Goal: Task Accomplishment & Management: Use online tool/utility

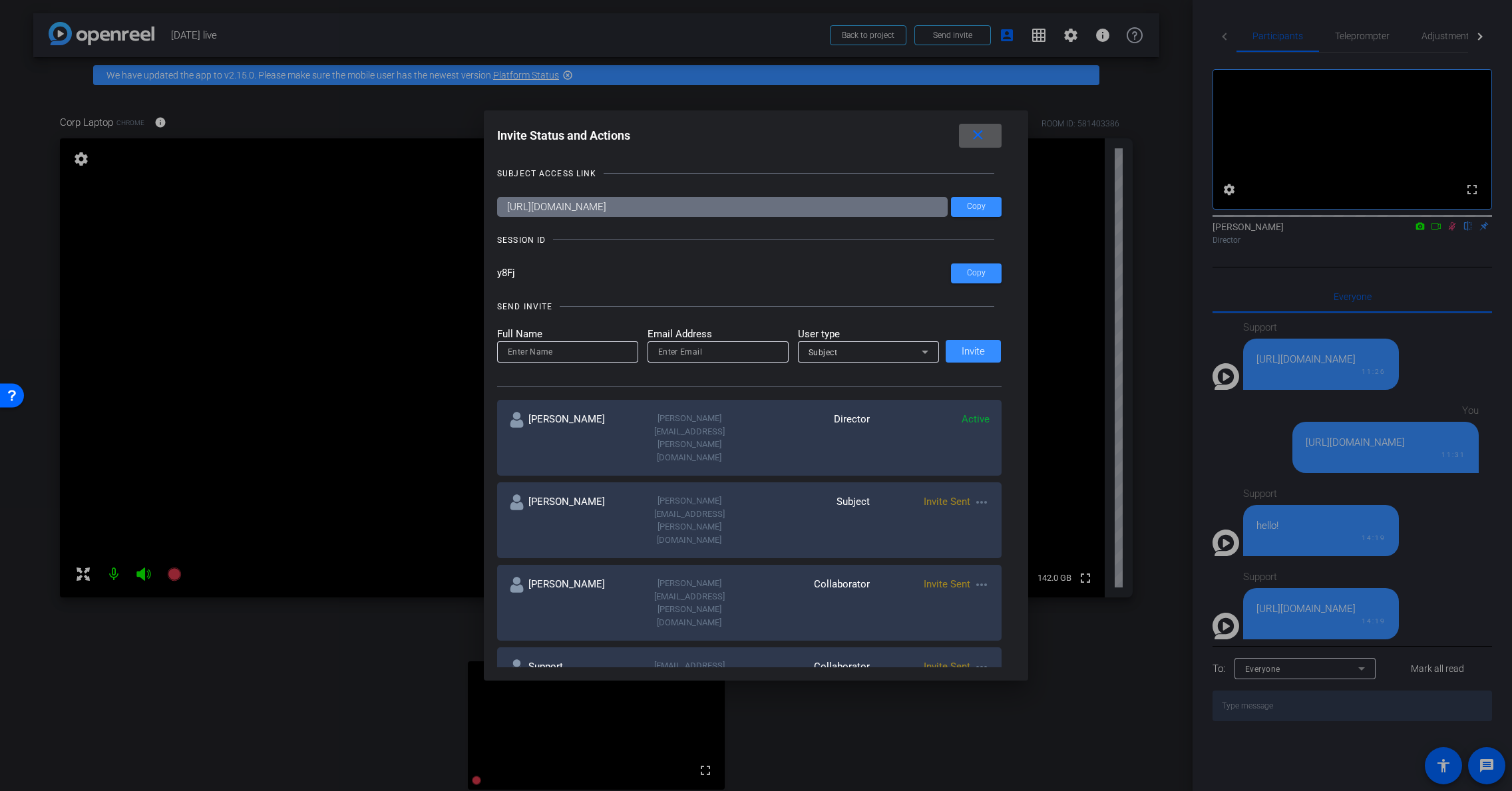
scroll to position [56, 0]
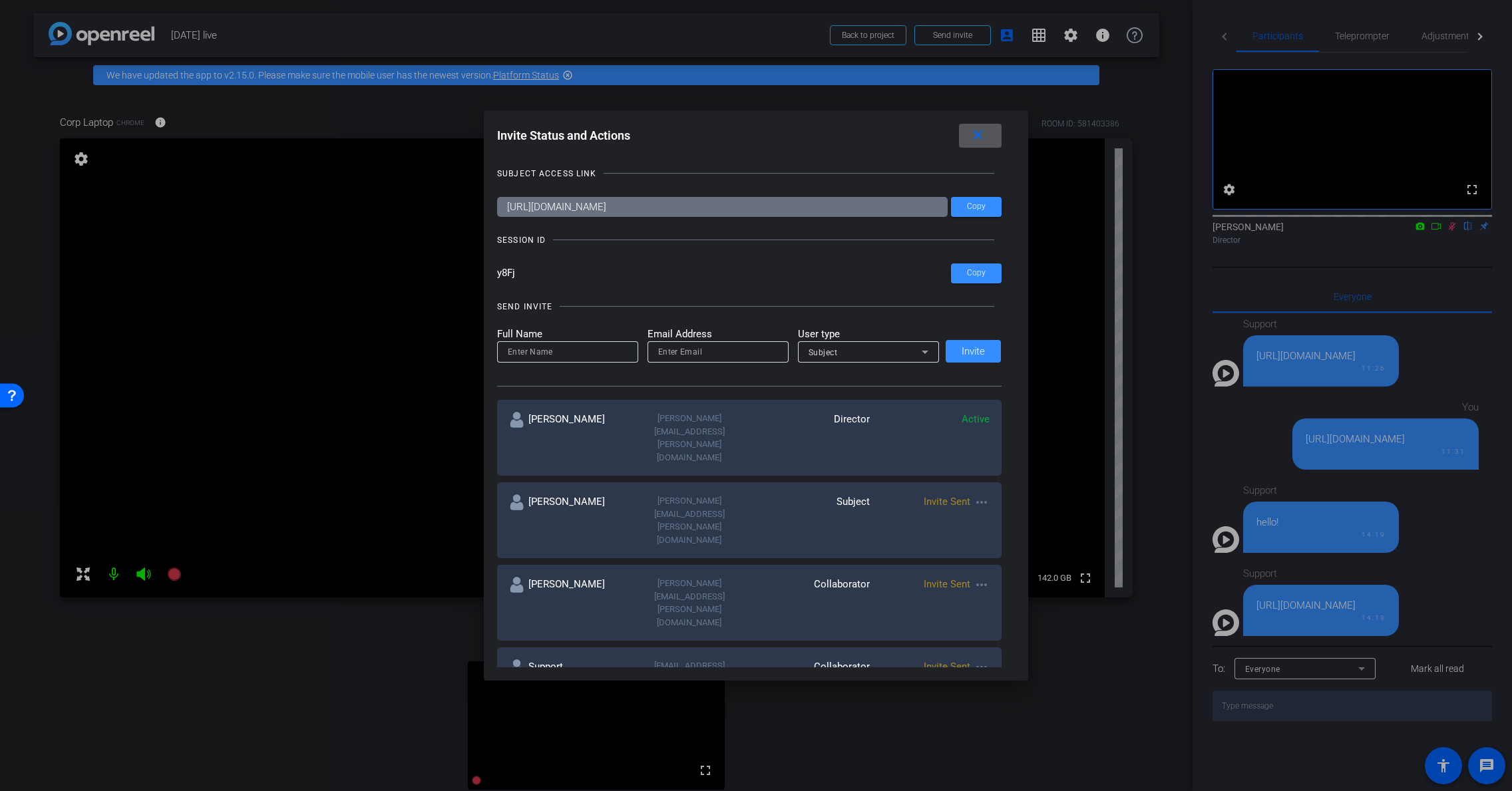
click at [980, 137] on mat-icon "close" at bounding box center [978, 135] width 17 height 17
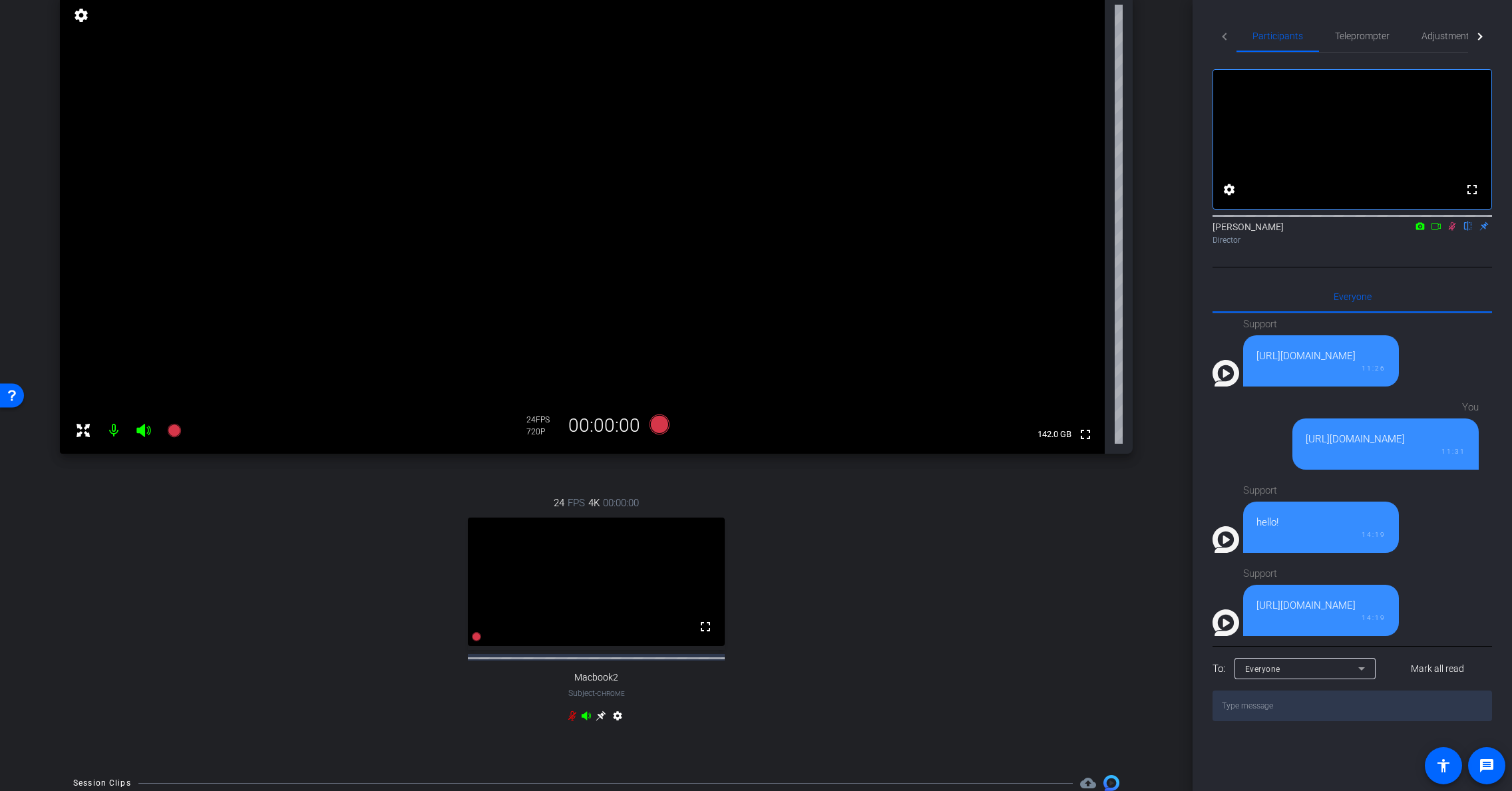
scroll to position [129, 0]
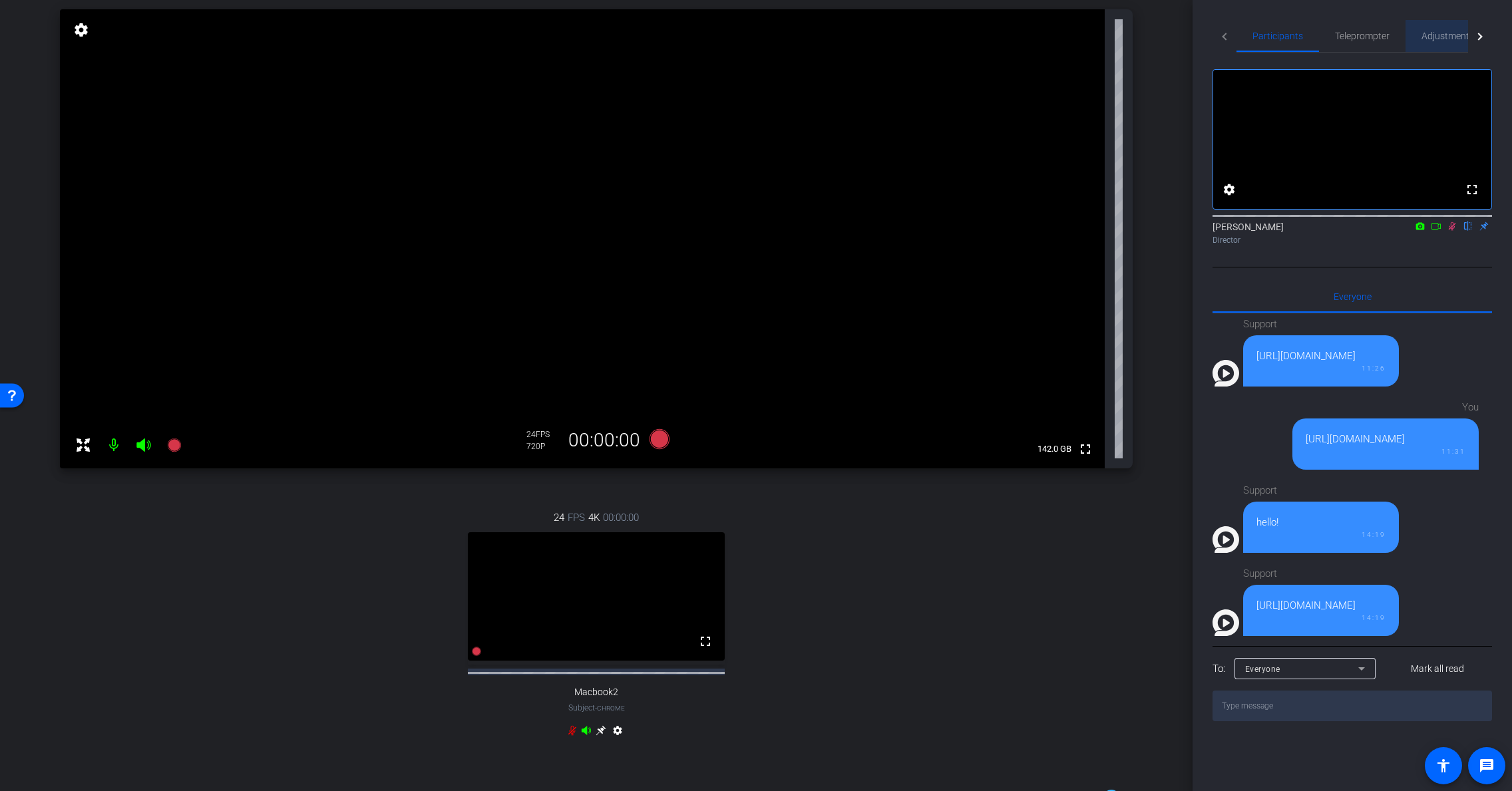
click at [1464, 39] on span "Adjustments" at bounding box center [1447, 36] width 52 height 10
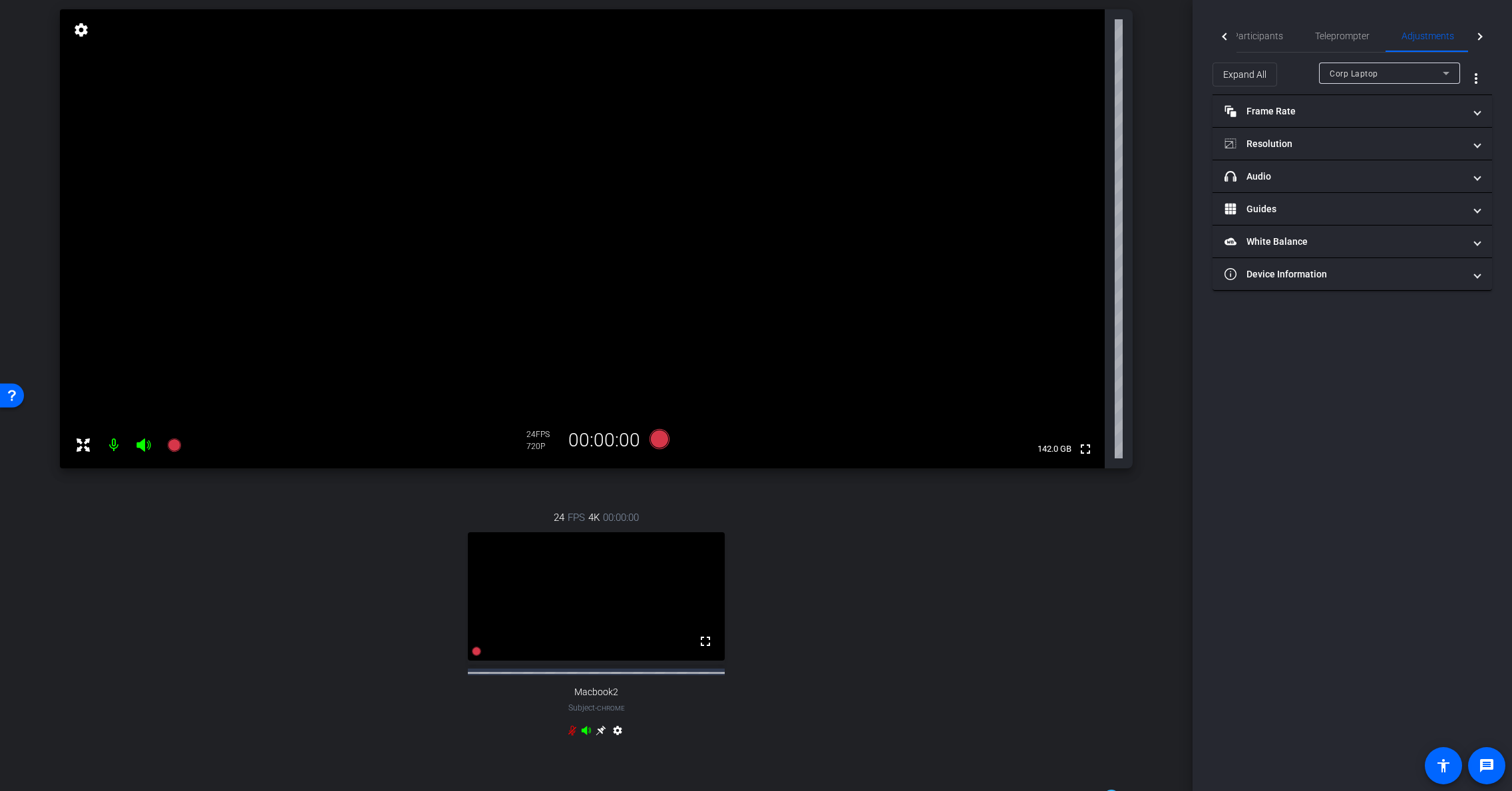
click at [1429, 77] on div "Corp Laptop" at bounding box center [1386, 73] width 113 height 17
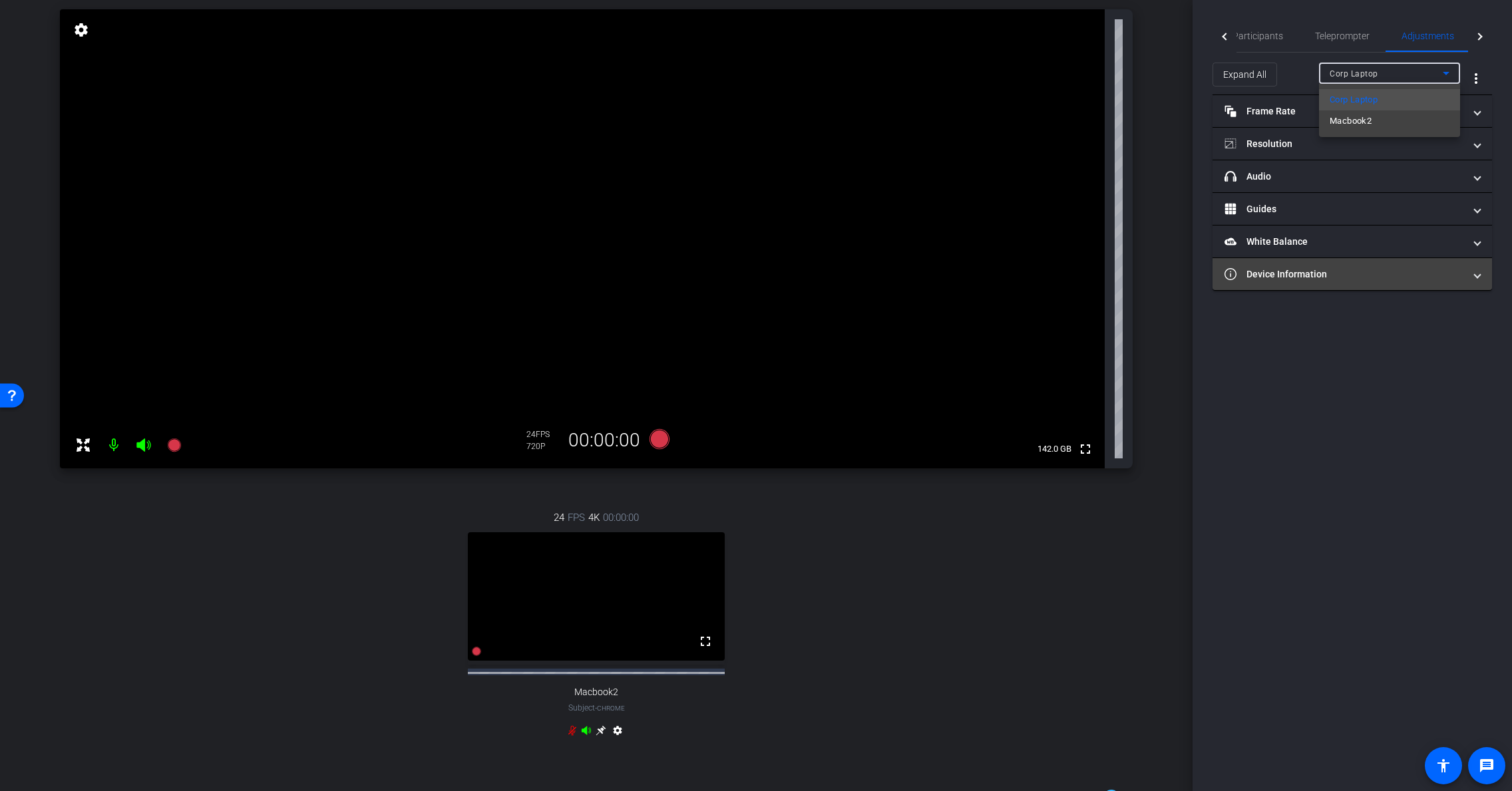
click at [1397, 277] on div at bounding box center [756, 395] width 1512 height 791
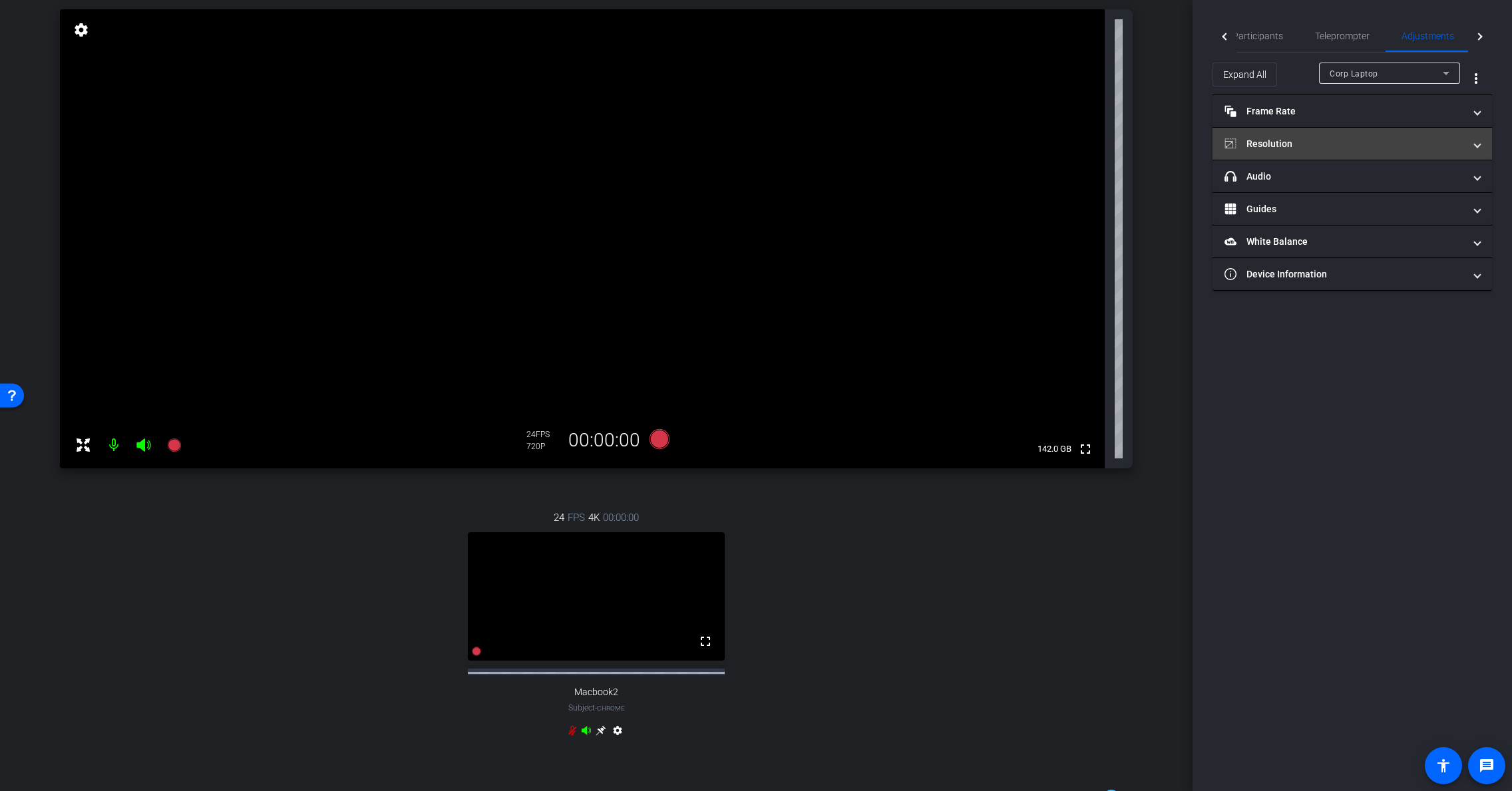
click at [1354, 148] on mat-panel-title "Resolution" at bounding box center [1344, 144] width 240 height 14
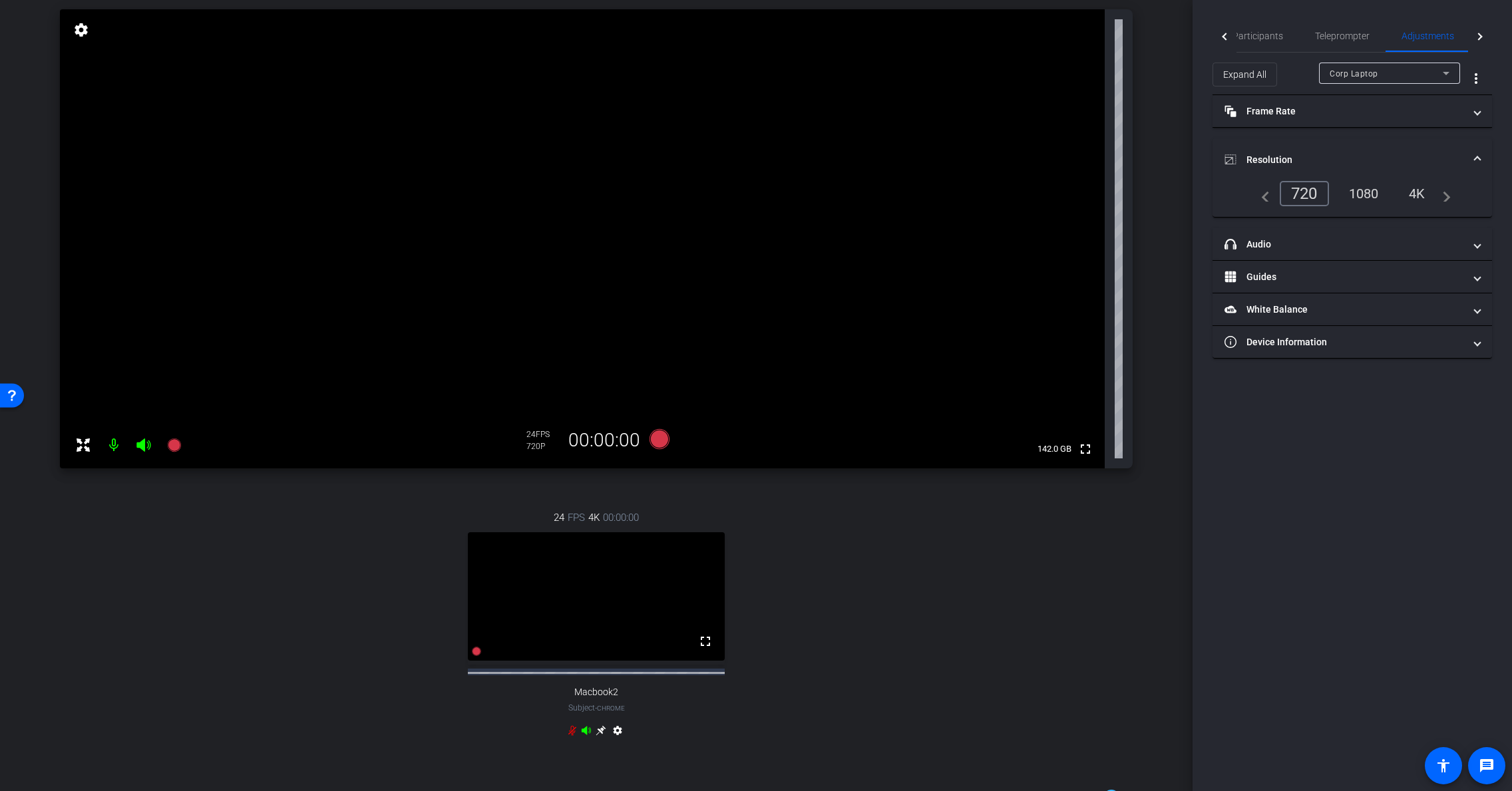
click at [1417, 194] on div "4K" at bounding box center [1417, 194] width 36 height 23
click at [1378, 78] on div "Corp Laptop" at bounding box center [1386, 73] width 113 height 17
click at [1375, 123] on mat-option "Macbook2" at bounding box center [1389, 121] width 141 height 21
click at [1411, 198] on div "4K" at bounding box center [1414, 194] width 42 height 25
click at [1352, 109] on mat-panel-title "Frame Rate Frame Rate" at bounding box center [1344, 111] width 240 height 14
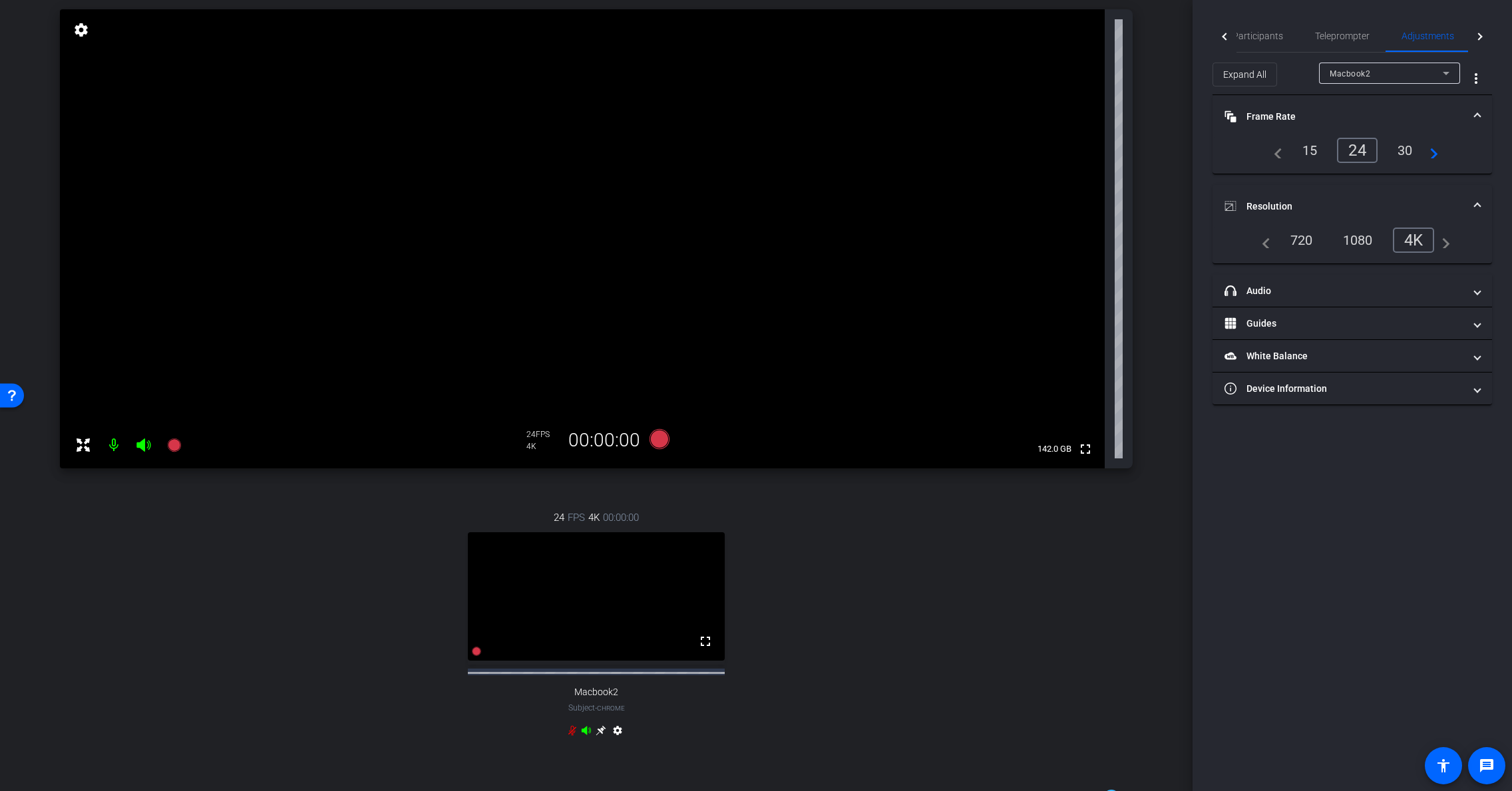
click at [1410, 153] on div "30" at bounding box center [1406, 151] width 35 height 23
click at [1375, 78] on div "Macbook2" at bounding box center [1386, 73] width 113 height 17
click at [1377, 96] on span "Corp Laptop" at bounding box center [1353, 100] width 48 height 16
click at [1405, 158] on div "30" at bounding box center [1406, 151] width 35 height 23
click at [1406, 156] on div "30" at bounding box center [1406, 151] width 35 height 23
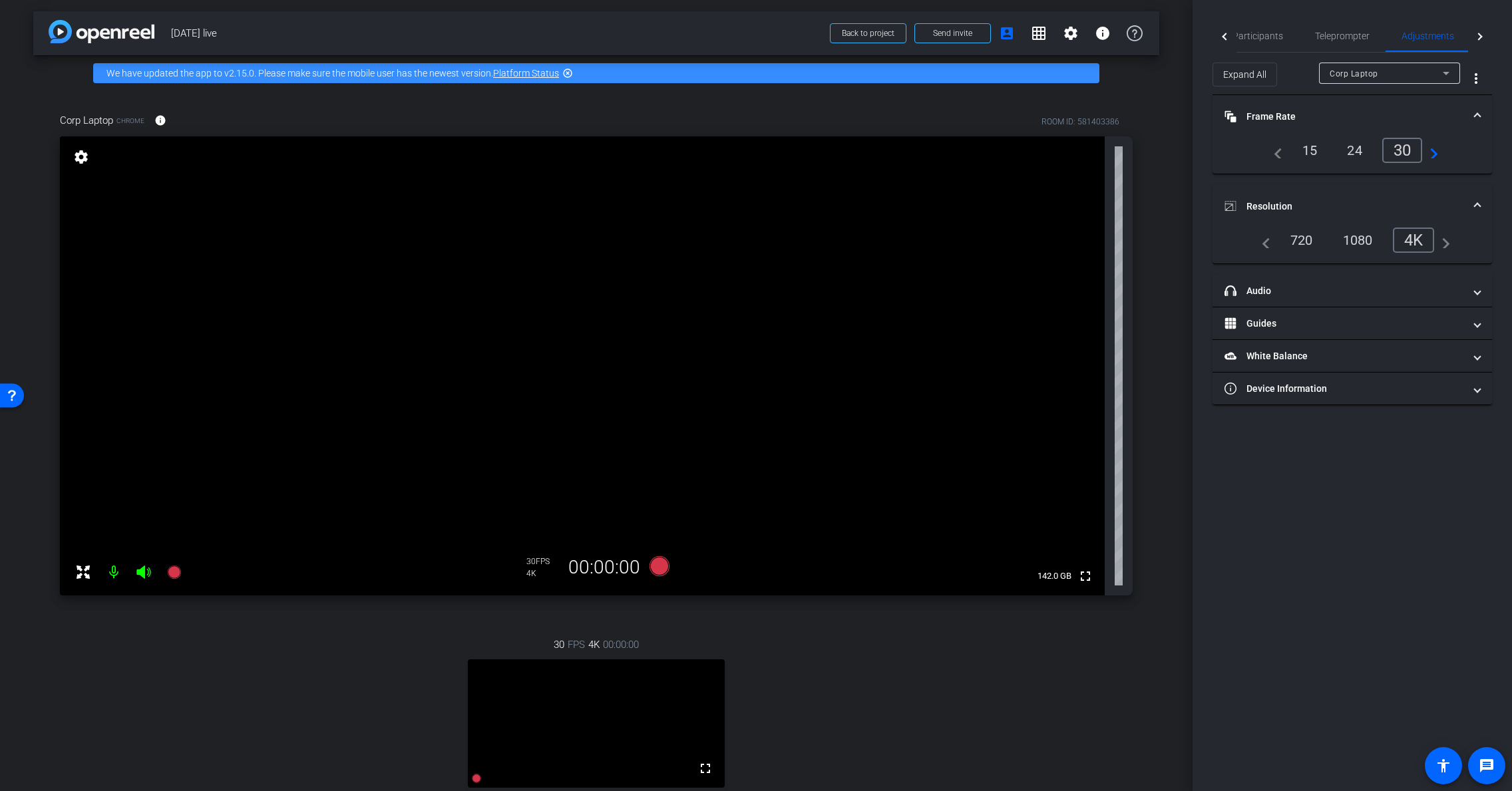
scroll to position [0, 0]
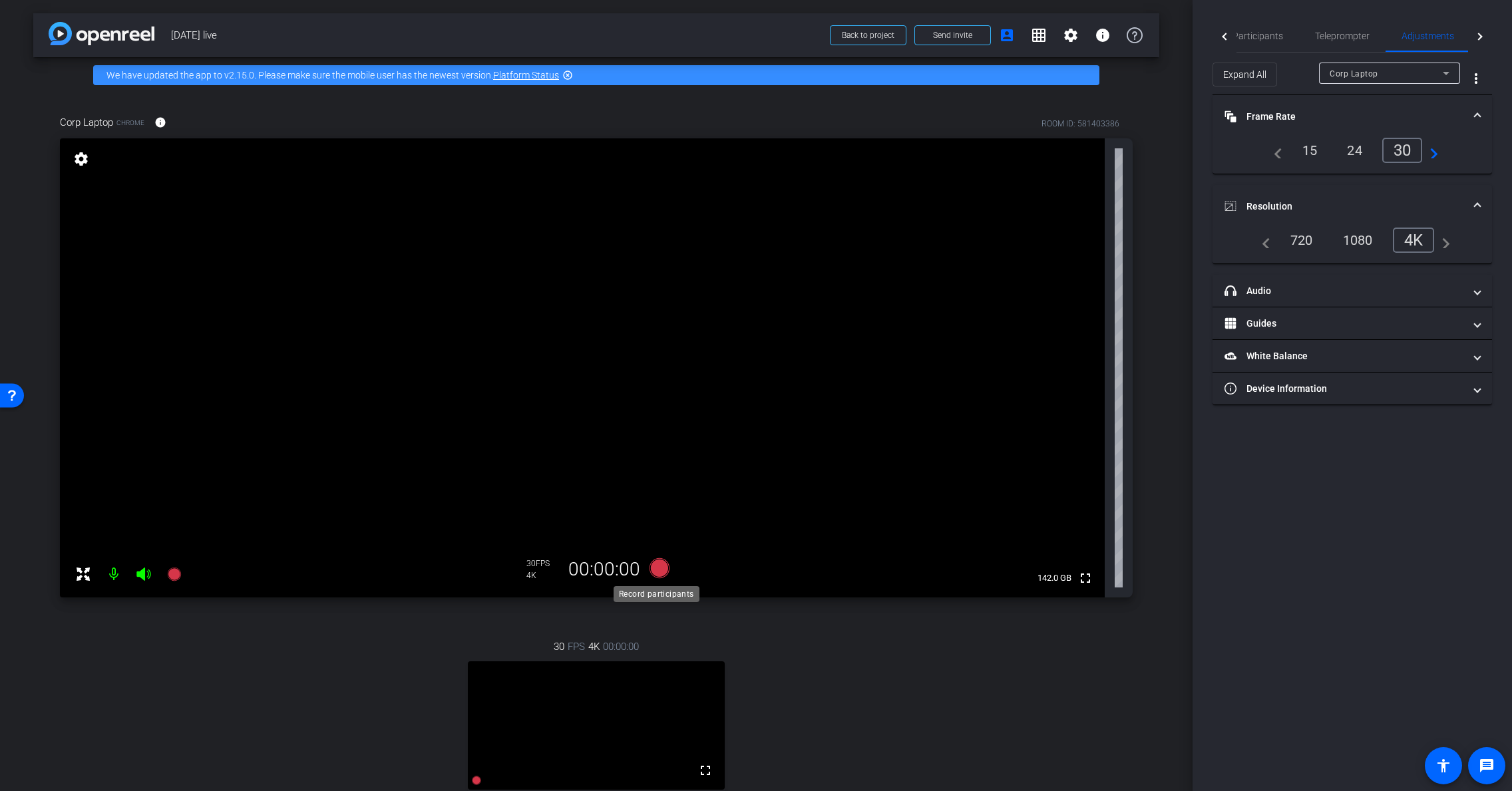
click at [663, 573] on icon at bounding box center [660, 568] width 20 height 20
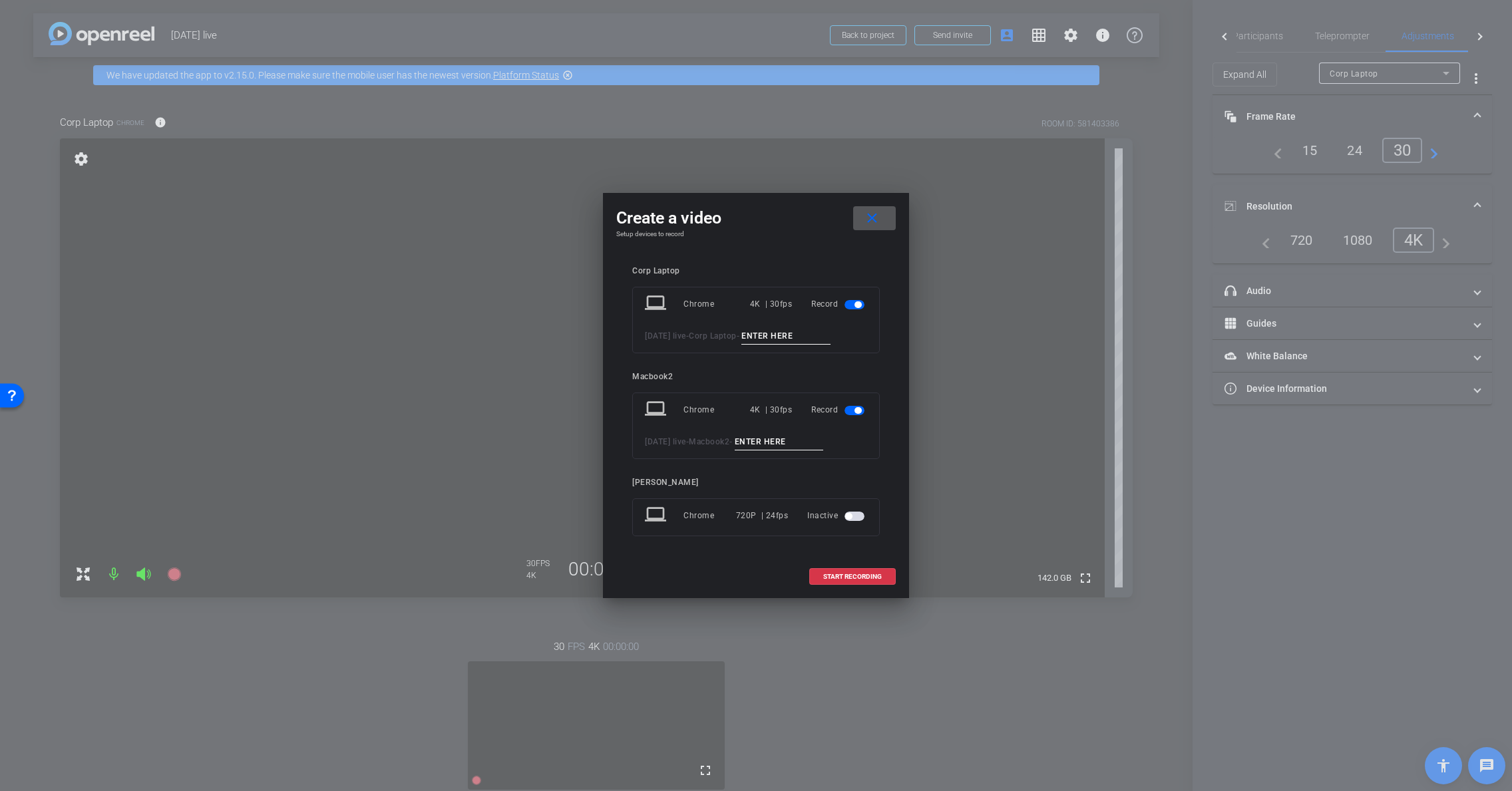
click at [818, 340] on input at bounding box center [786, 336] width 90 height 17
type input "w"
type input "2 shot"
click at [805, 334] on input "2 shot" at bounding box center [786, 336] width 90 height 17
drag, startPoint x: 796, startPoint y: 338, endPoint x: 867, endPoint y: 340, distance: 71.0
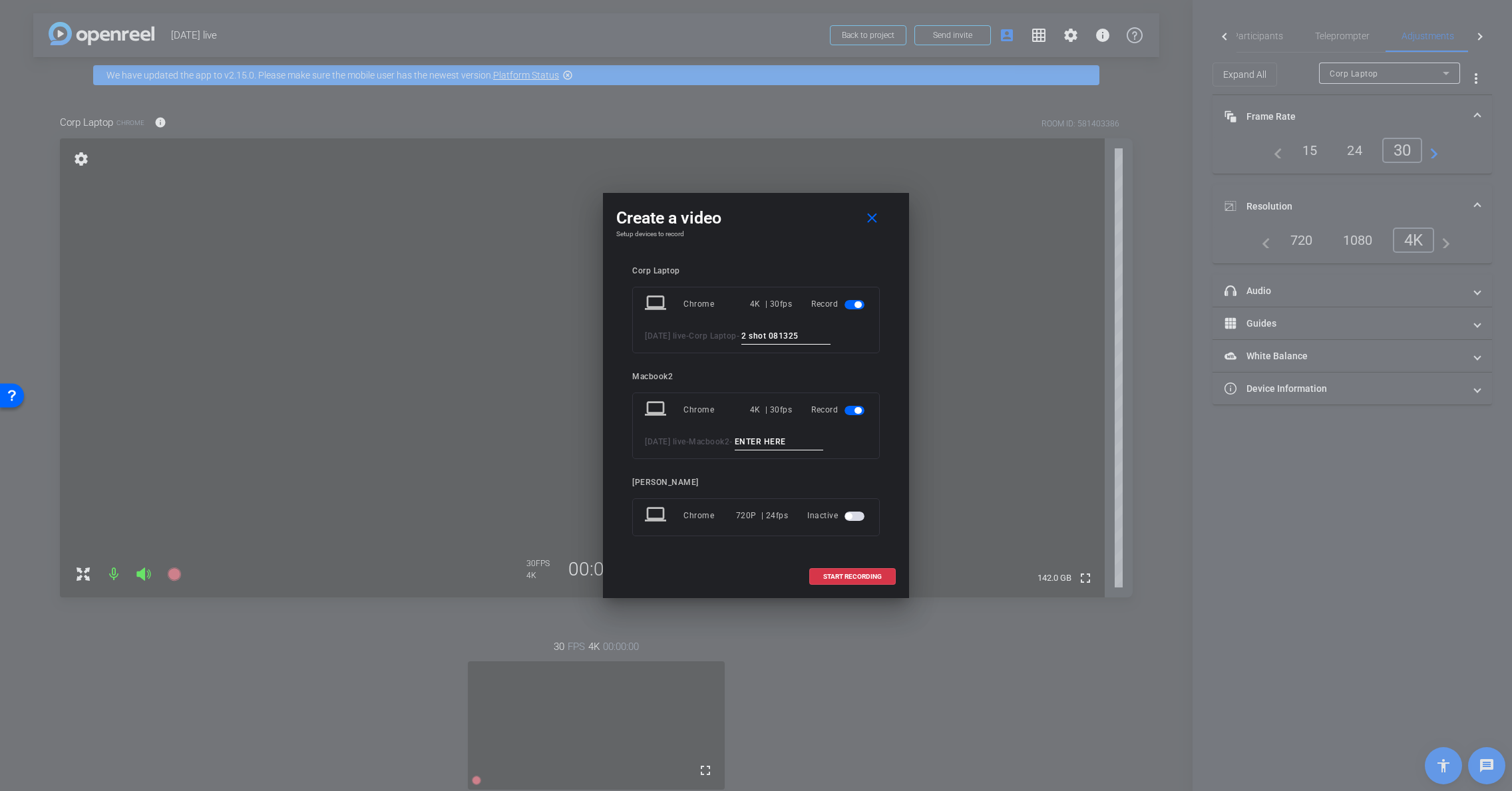
click at [867, 340] on div "[DATE] live - Corp Laptop - 2 shot 081325" at bounding box center [756, 336] width 223 height 17
type input "2 shot 081325"
click at [791, 444] on input at bounding box center [779, 442] width 90 height 17
type input "s"
drag, startPoint x: 777, startPoint y: 339, endPoint x: 761, endPoint y: 339, distance: 16.0
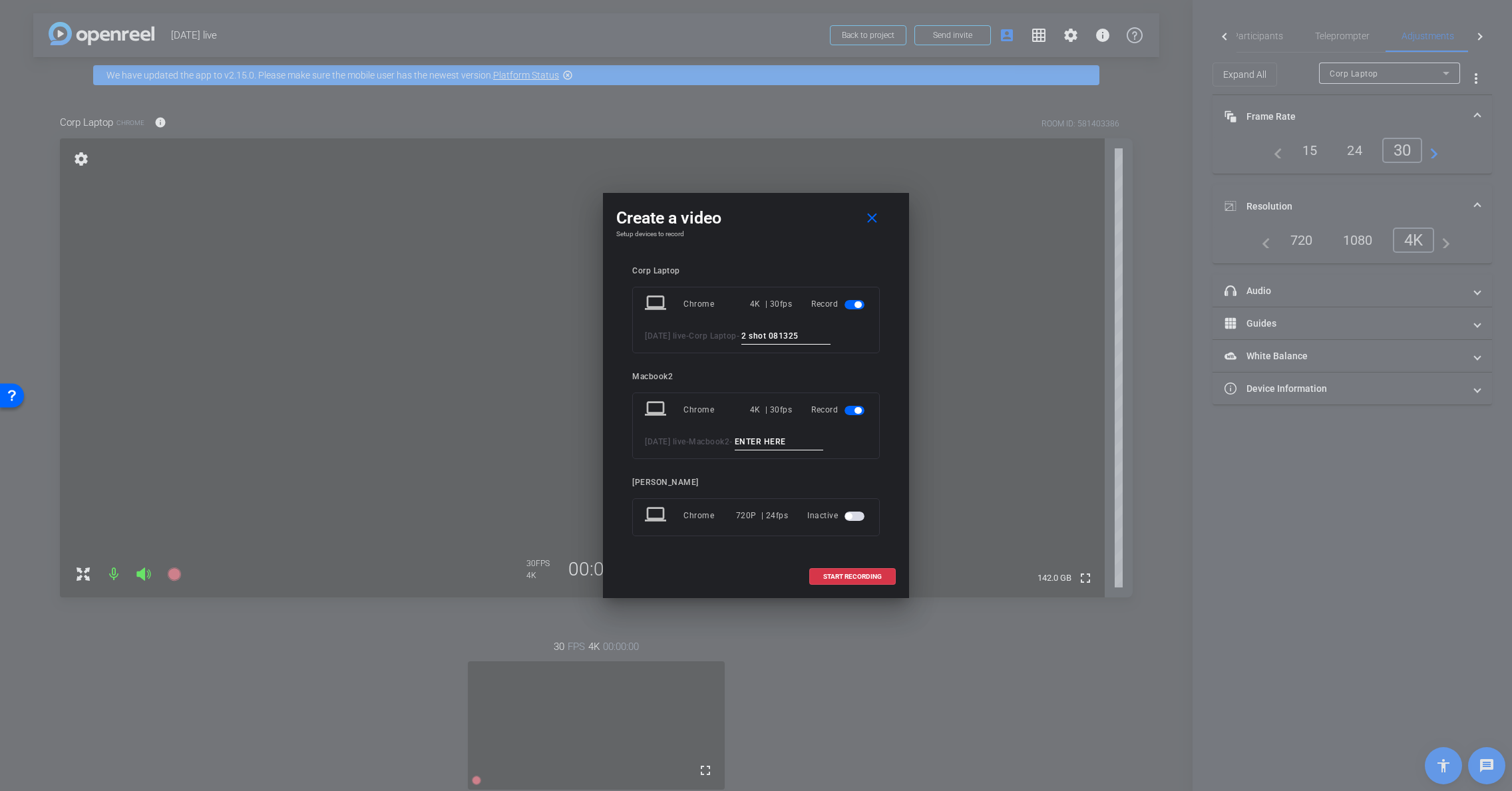
click at [761, 339] on div "[DATE] live - Corp Laptop - 2 shot 081325" at bounding box center [756, 336] width 223 height 17
drag, startPoint x: 850, startPoint y: 336, endPoint x: 706, endPoint y: 339, distance: 144.0
click at [706, 339] on div "[DATE] live - Corp Laptop - 2 shot 081325" at bounding box center [756, 336] width 223 height 17
click at [789, 338] on input "2 shot 081325" at bounding box center [786, 336] width 90 height 17
drag, startPoint x: 795, startPoint y: 337, endPoint x: 714, endPoint y: 337, distance: 81.0
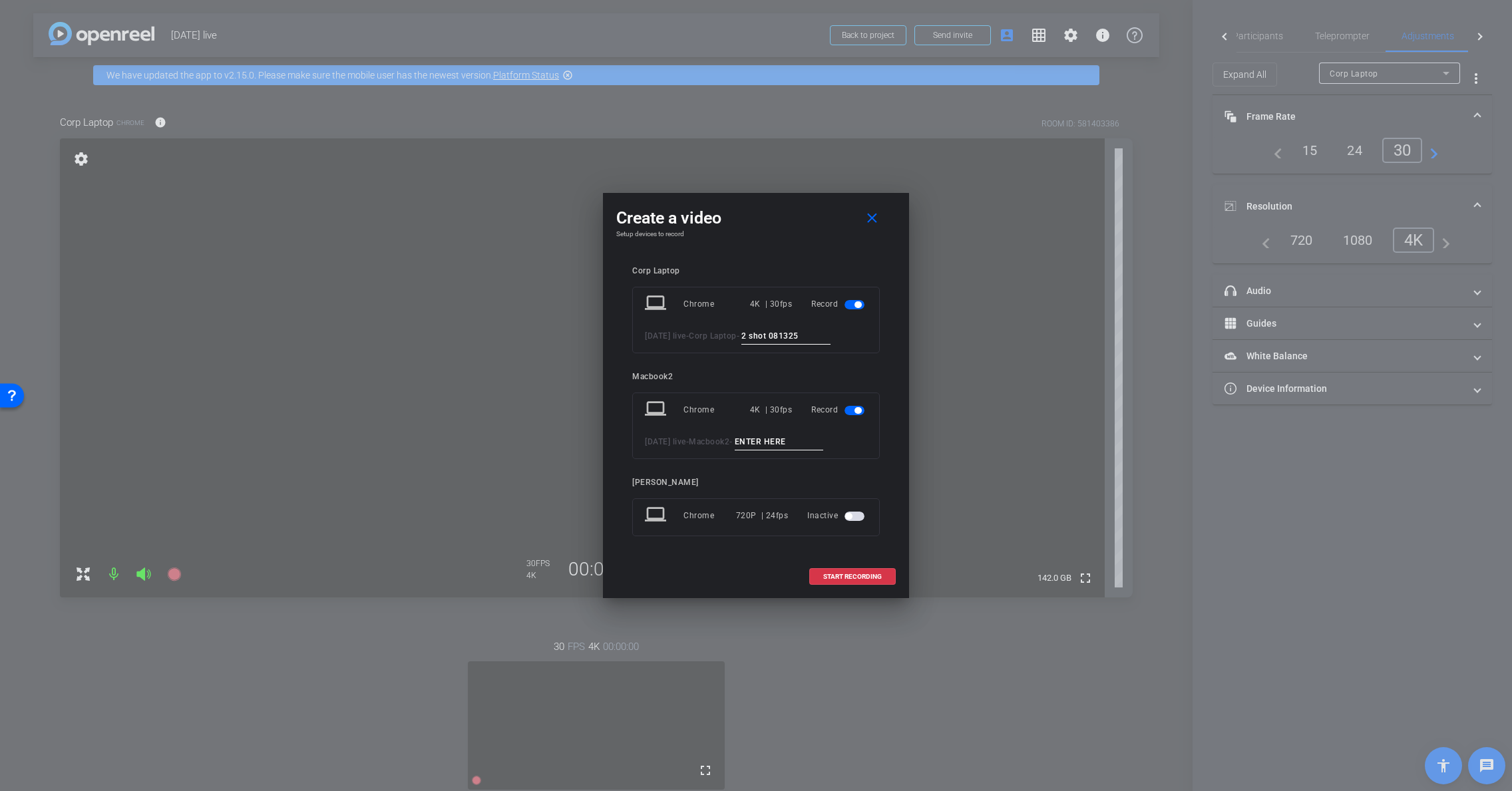
click at [714, 337] on div "[DATE] live - Corp Laptop - 2 shot 081325" at bounding box center [756, 336] width 223 height 17
type input "singe 081325"
click at [812, 440] on input at bounding box center [779, 442] width 90 height 17
paste input "2 shot 081325"
type input "2 shot 081325"
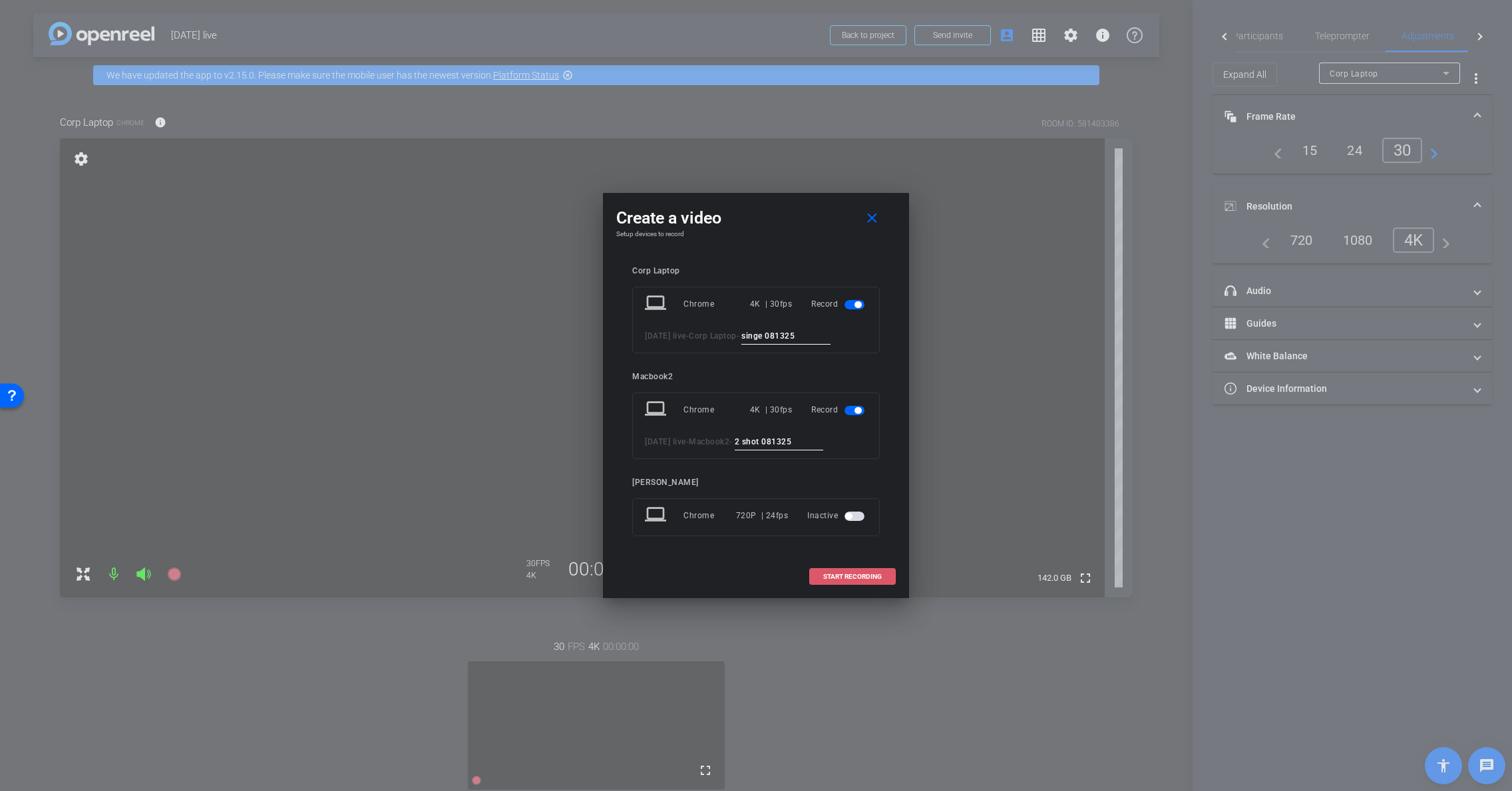
click at [873, 577] on span "START RECORDING" at bounding box center [852, 577] width 59 height 6
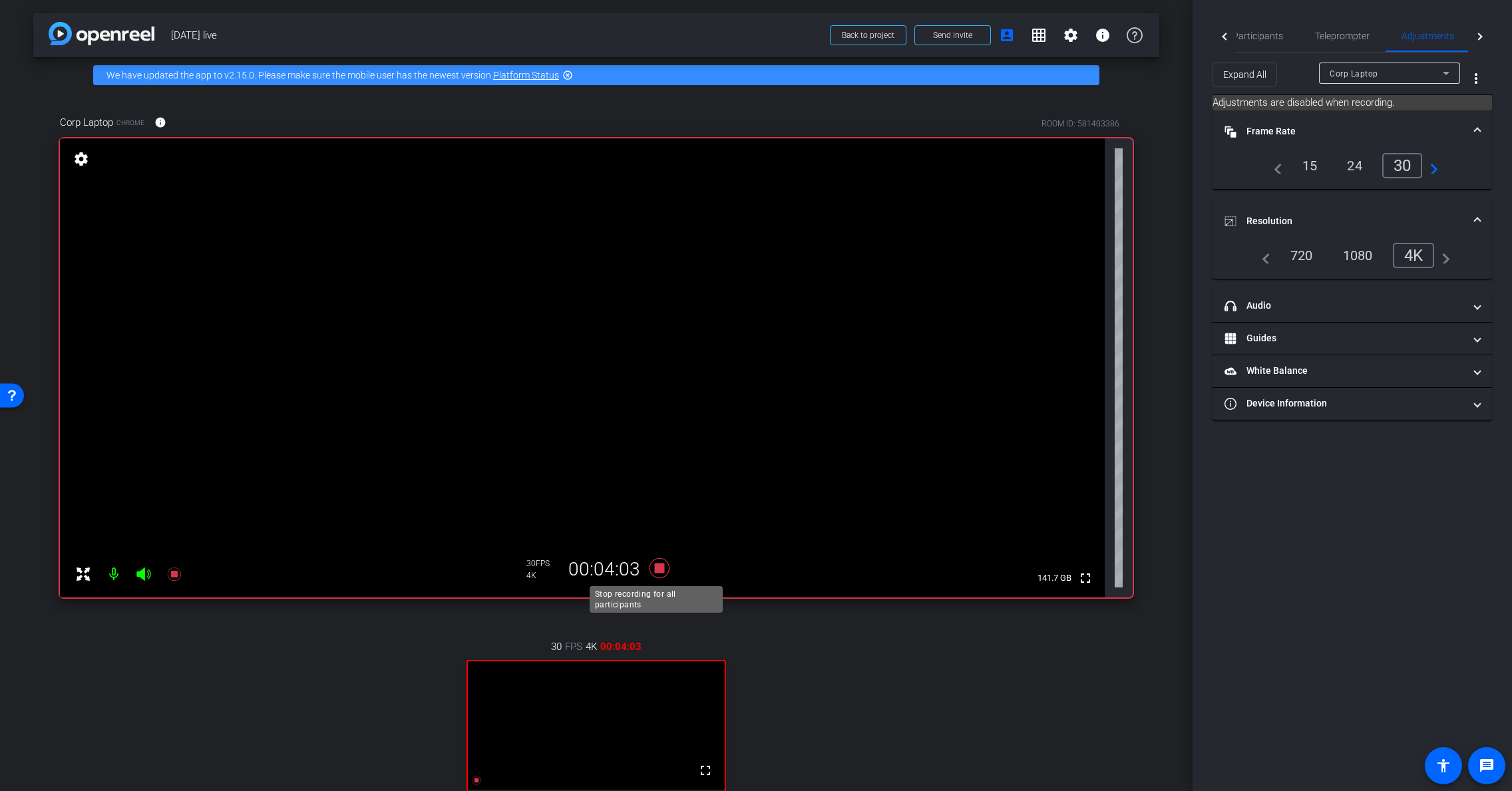
click at [660, 569] on icon at bounding box center [660, 568] width 20 height 20
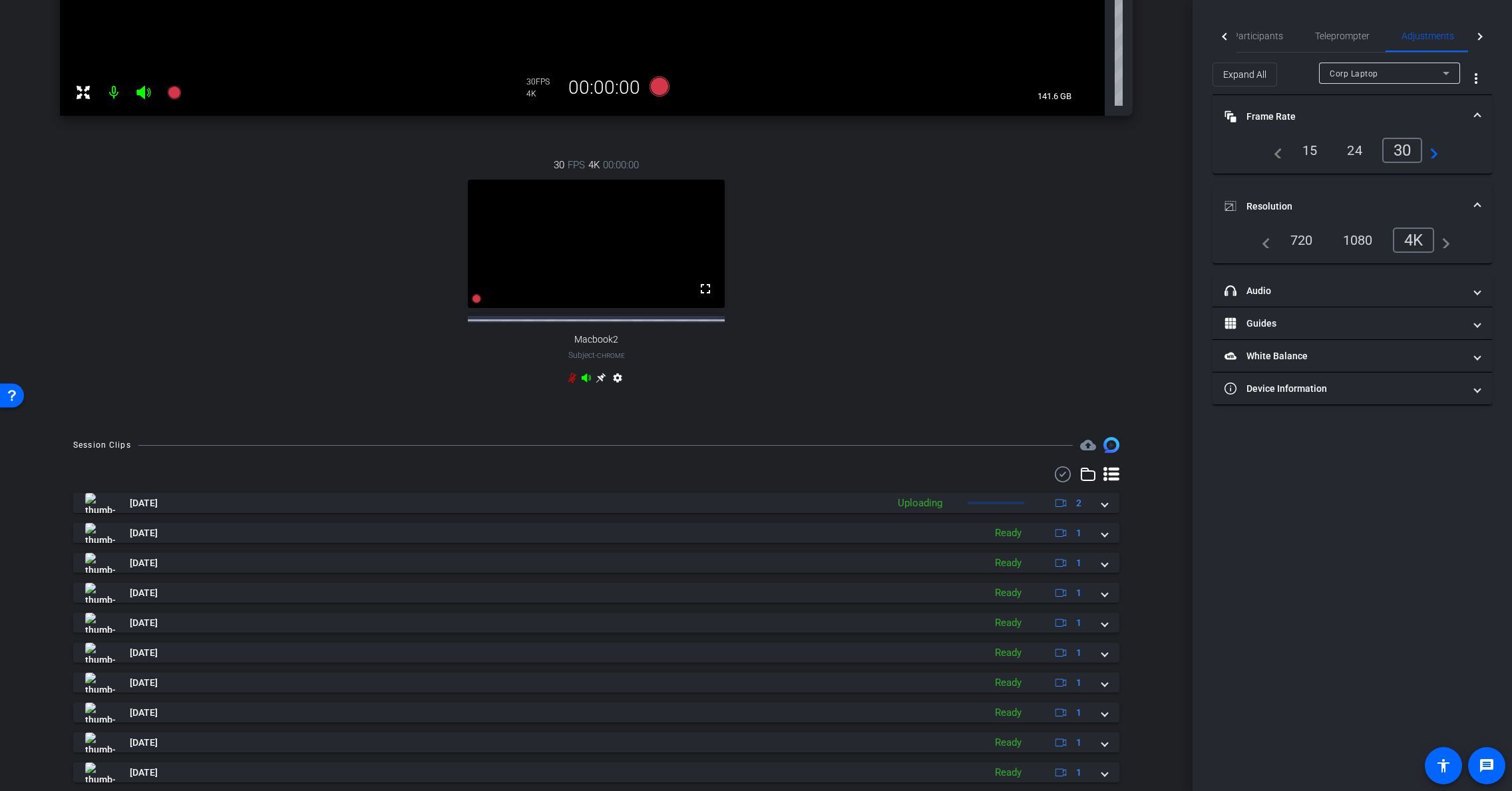
scroll to position [486, 0]
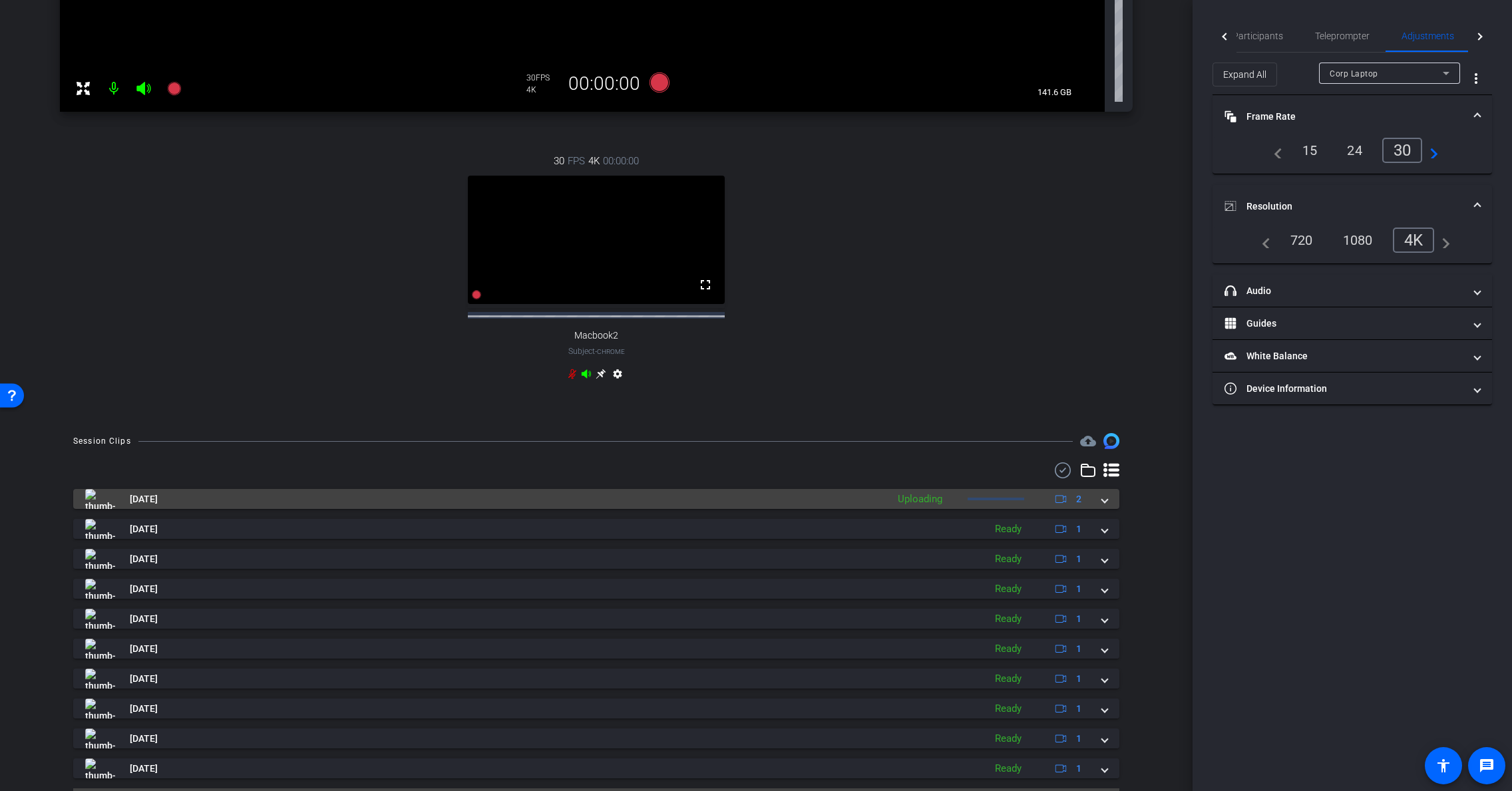
click at [1103, 509] on mat-expansion-panel-header "[DATE] Uploading 2" at bounding box center [597, 499] width 1047 height 20
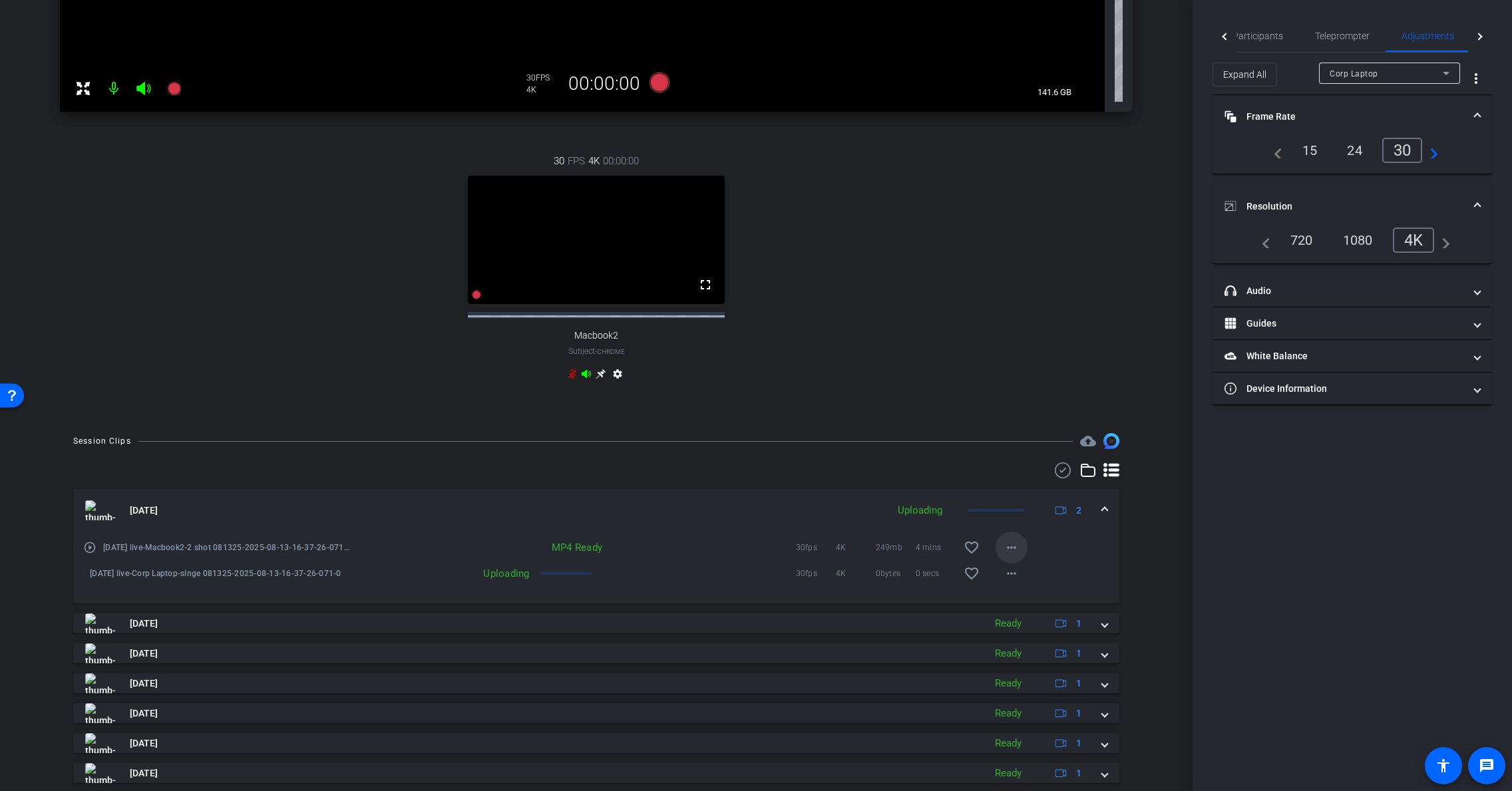
click at [1004, 556] on mat-icon "more_horiz" at bounding box center [1012, 547] width 16 height 16
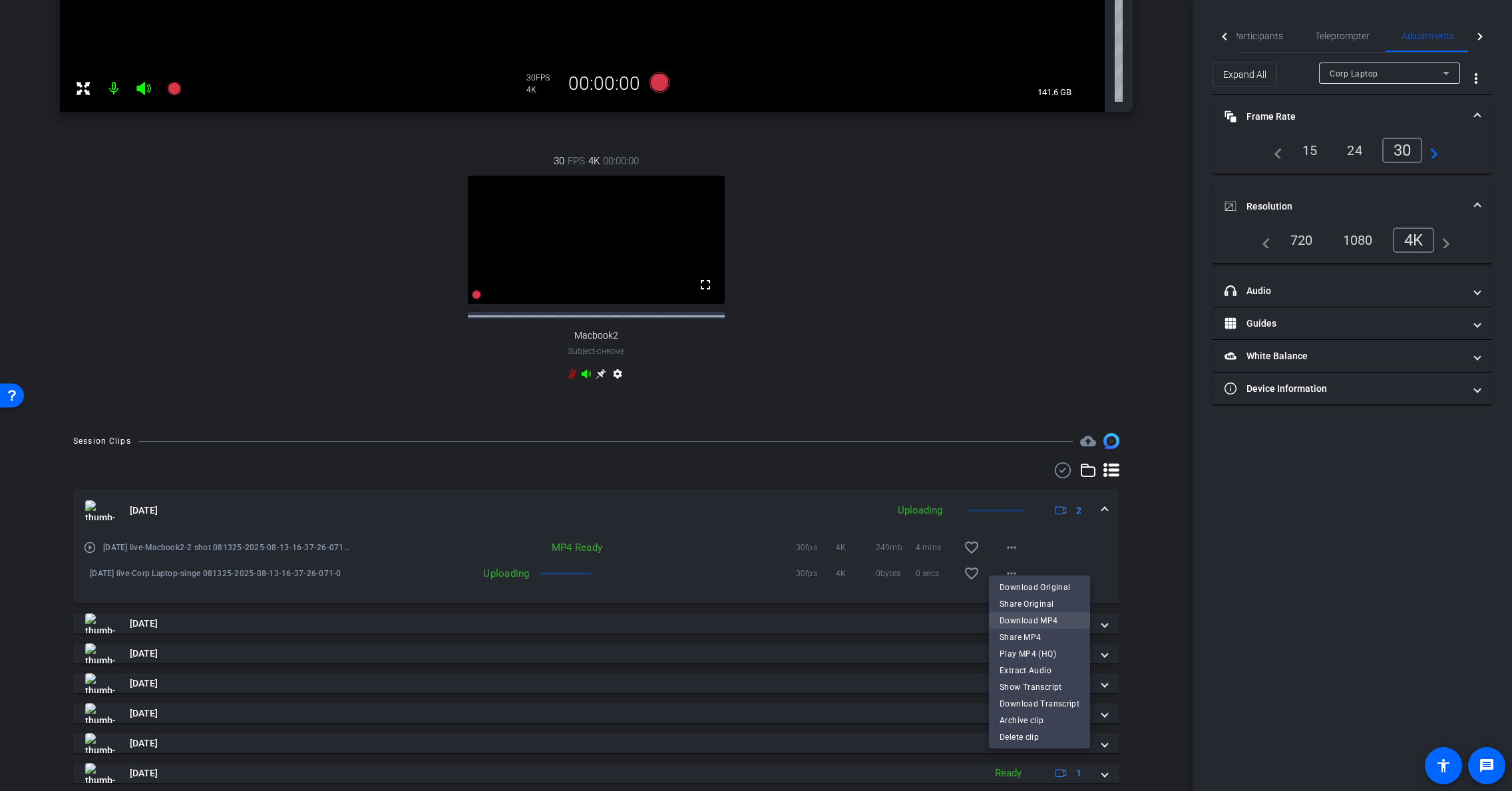
click at [1028, 622] on span "Download MP4" at bounding box center [1039, 621] width 80 height 16
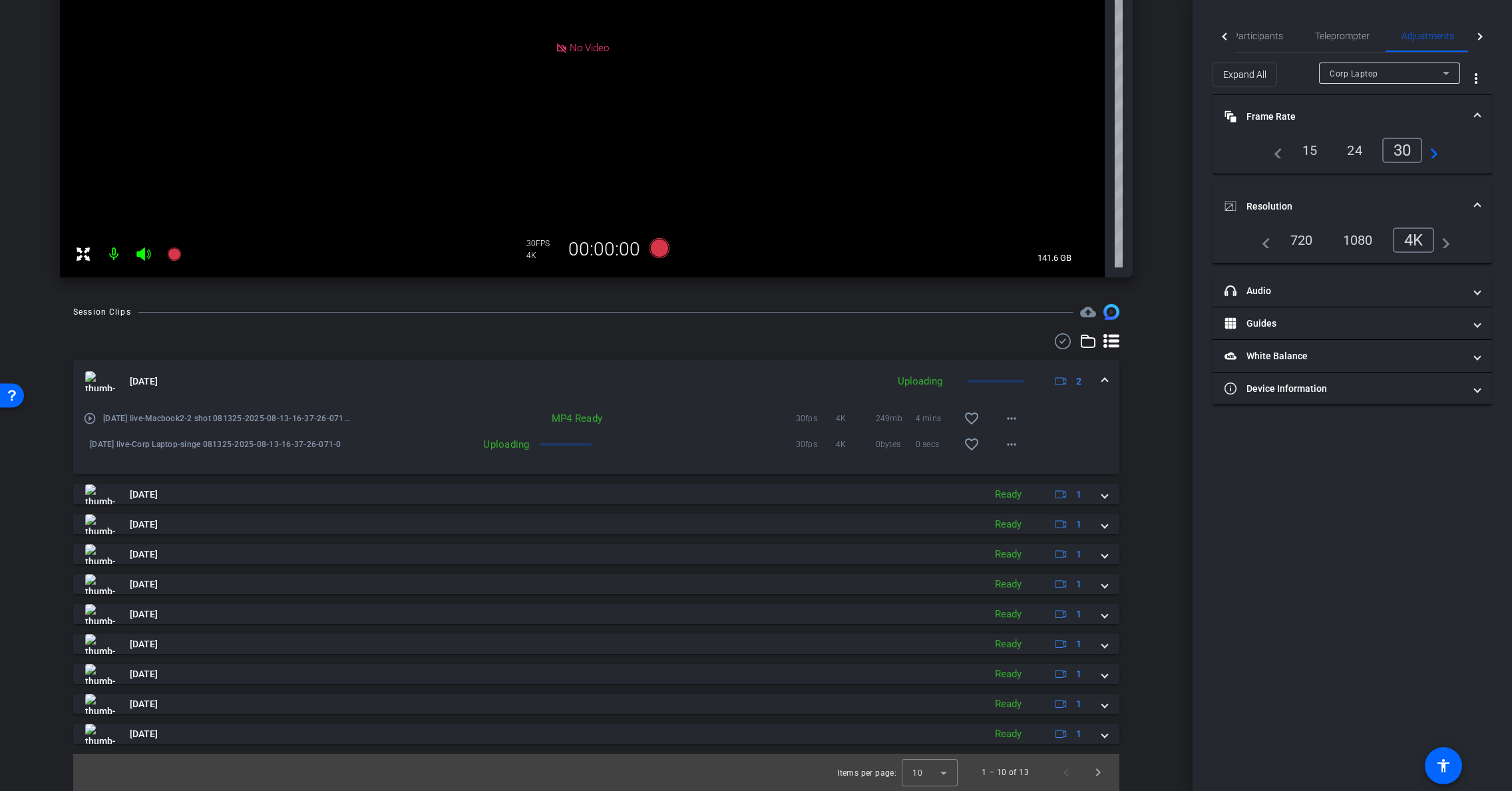
scroll to position [320, 0]
